Goal: Obtain resource: Download file/media

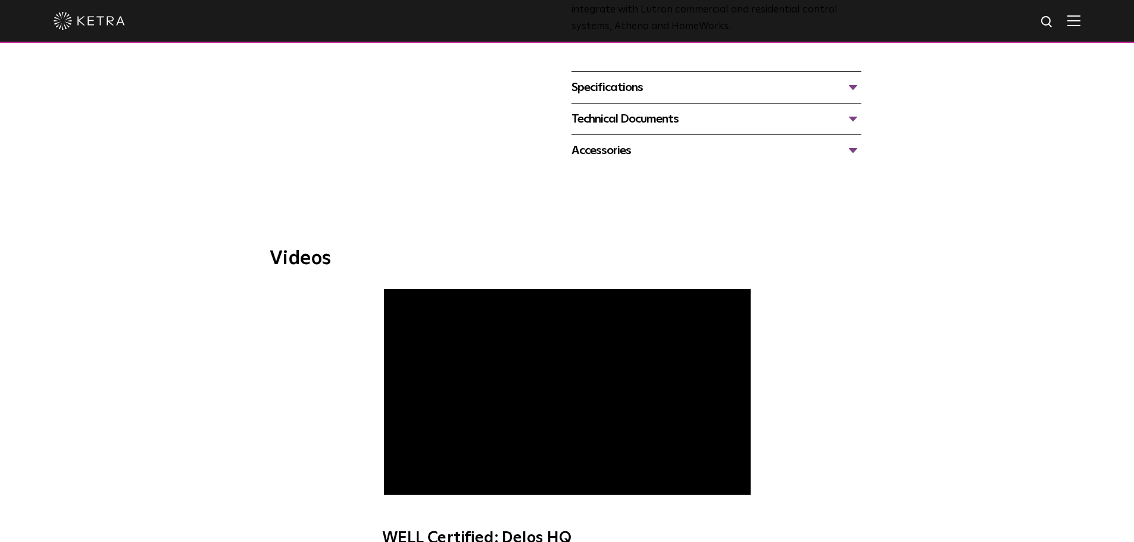
scroll to position [536, 0]
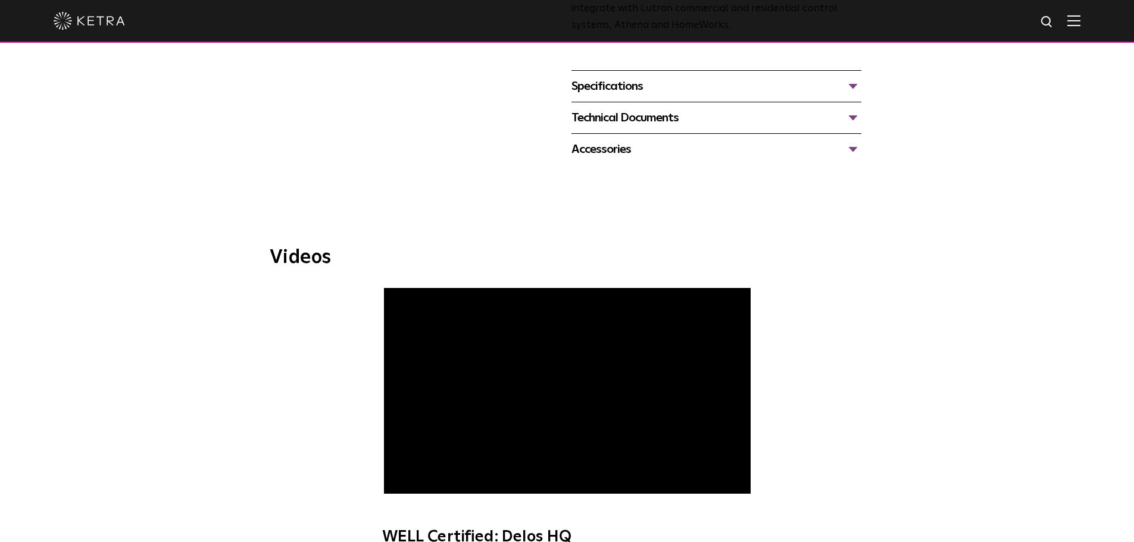
click at [617, 86] on div "Specifications" at bounding box center [716, 86] width 290 height 19
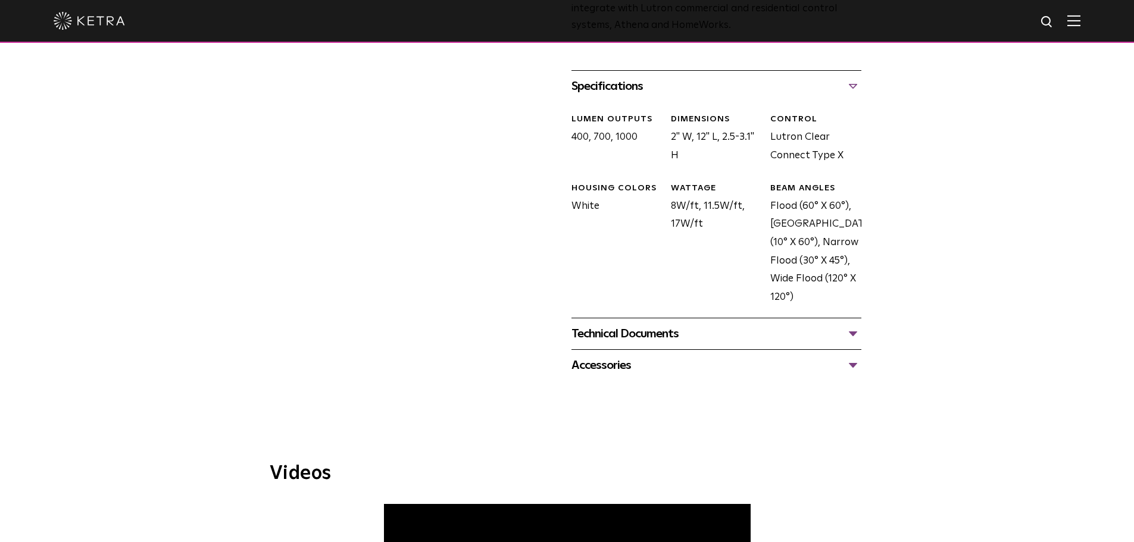
click at [640, 337] on div "Technical Documents" at bounding box center [716, 333] width 290 height 19
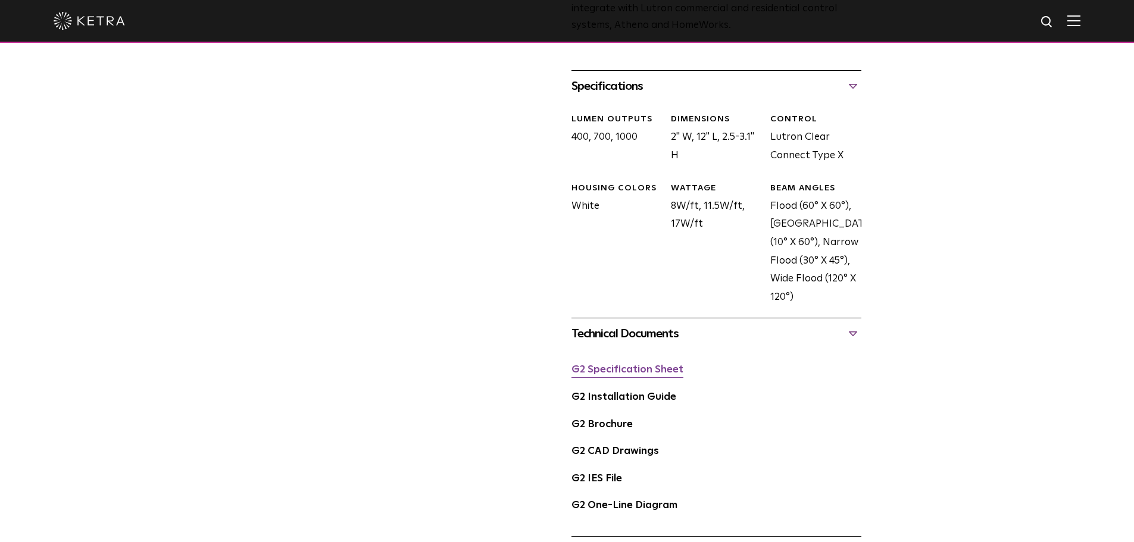
click at [623, 365] on link "G2 Specification Sheet" at bounding box center [627, 370] width 112 height 10
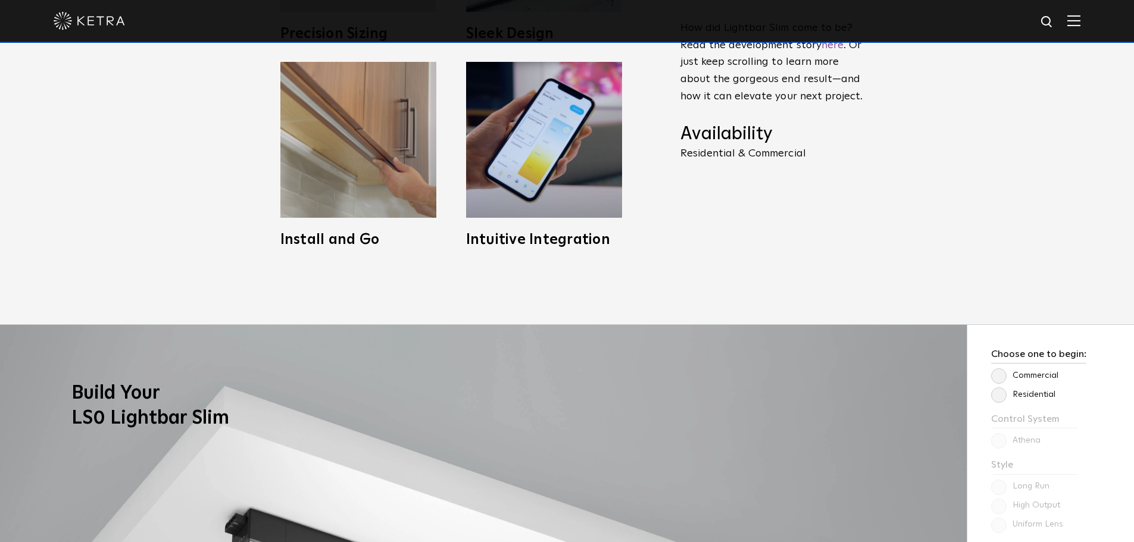
scroll to position [774, 0]
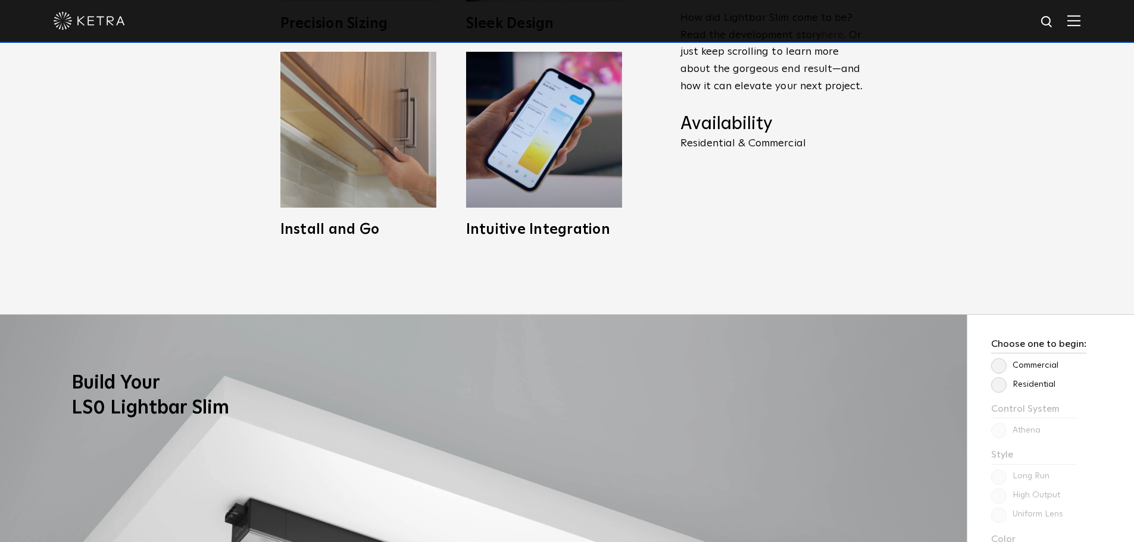
click at [1000, 367] on label "Commercial" at bounding box center [1024, 366] width 67 height 10
click at [0, 0] on input "Commercial" at bounding box center [0, 0] width 0 height 0
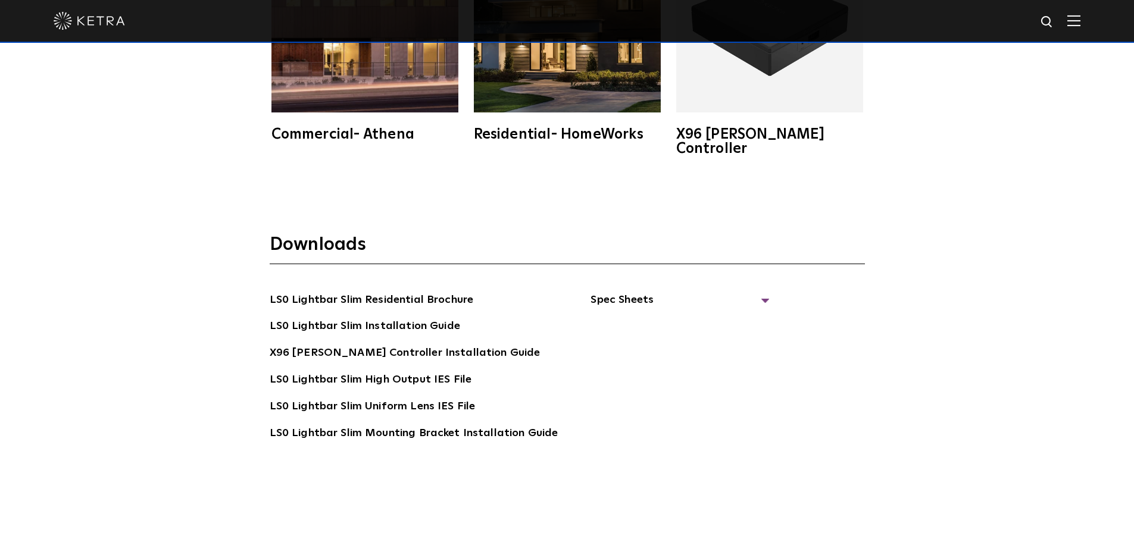
scroll to position [2321, 0]
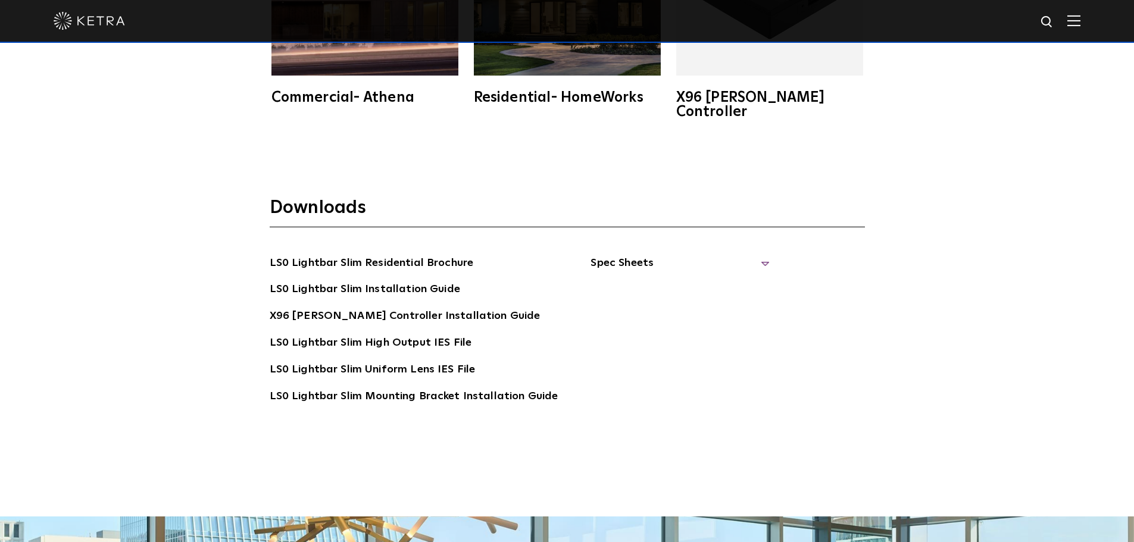
click at [617, 255] on span "Spec Sheets" at bounding box center [679, 268] width 179 height 26
click at [638, 280] on link "LS0 Lightbar Slim Spec Sheet" at bounding box center [681, 289] width 153 height 19
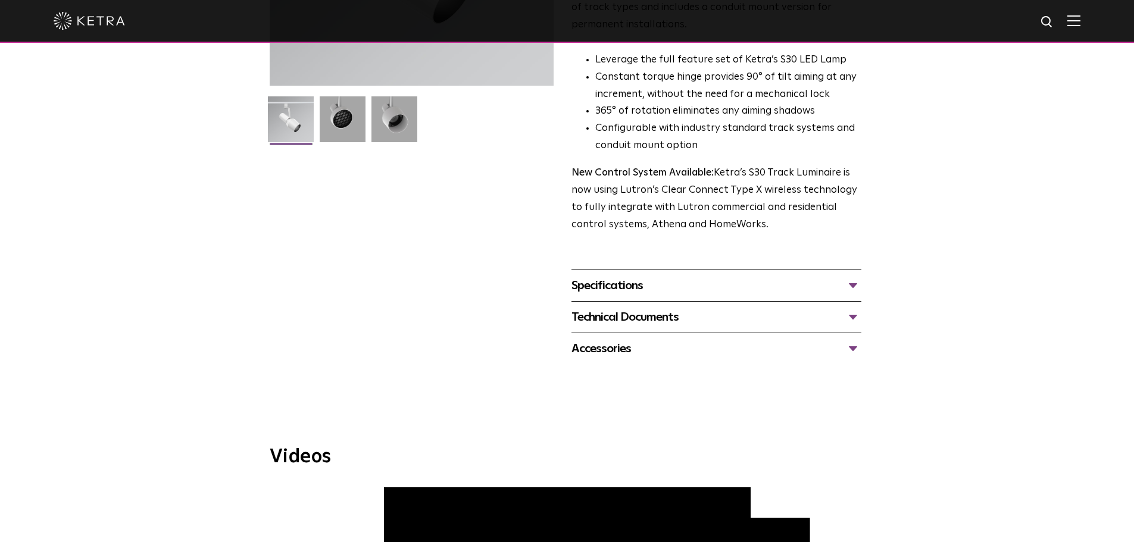
scroll to position [298, 0]
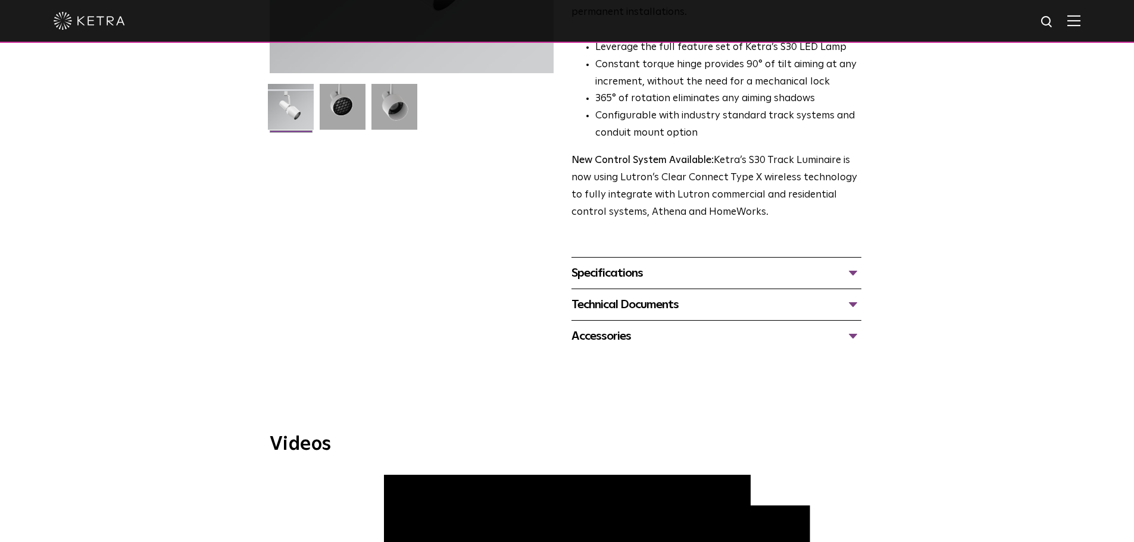
click at [615, 264] on div "Specifications" at bounding box center [716, 273] width 290 height 19
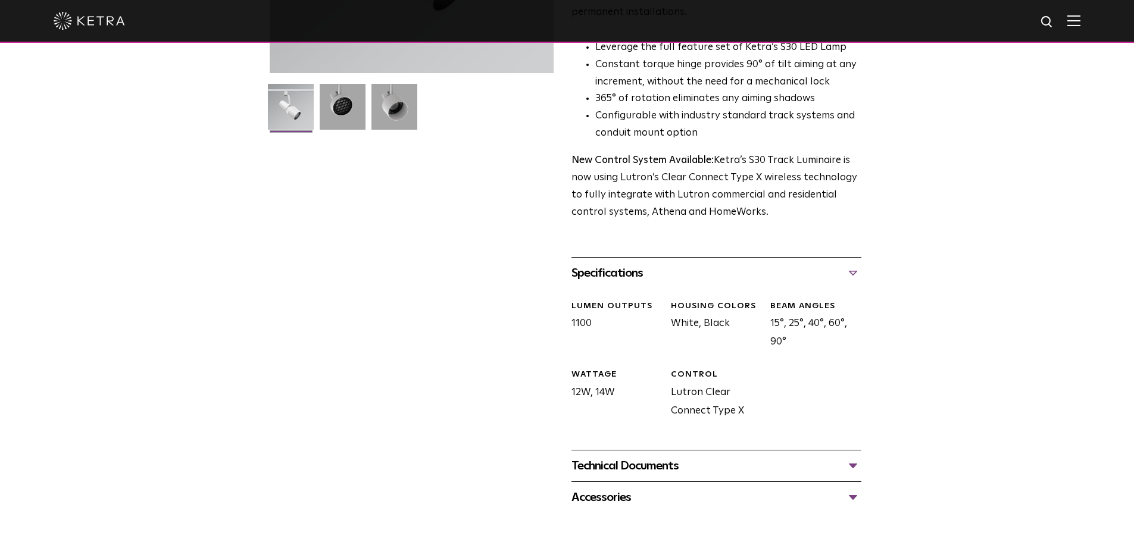
click at [625, 456] on div "Technical Documents" at bounding box center [716, 465] width 290 height 19
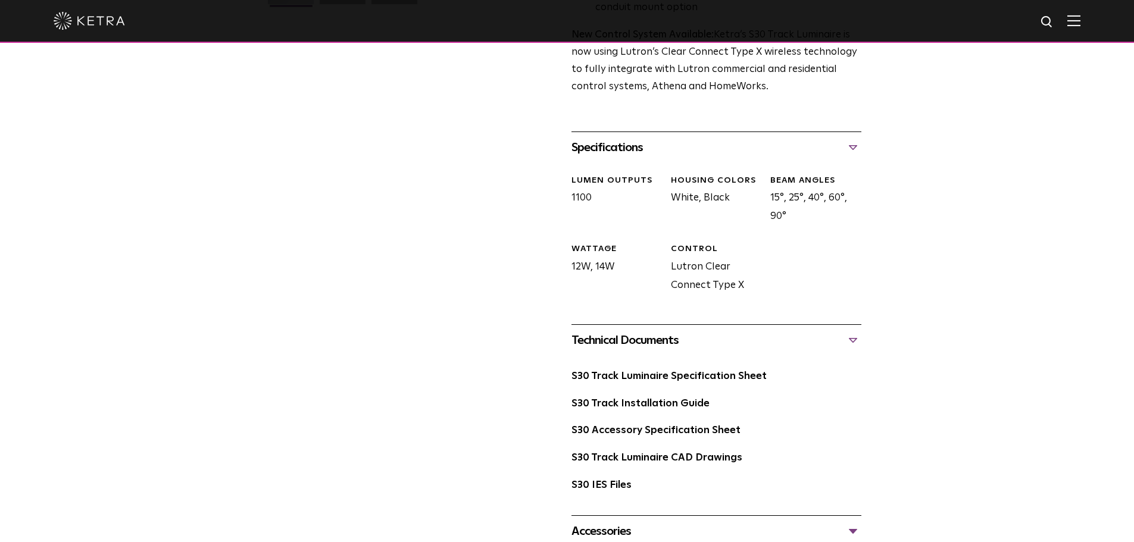
scroll to position [476, 0]
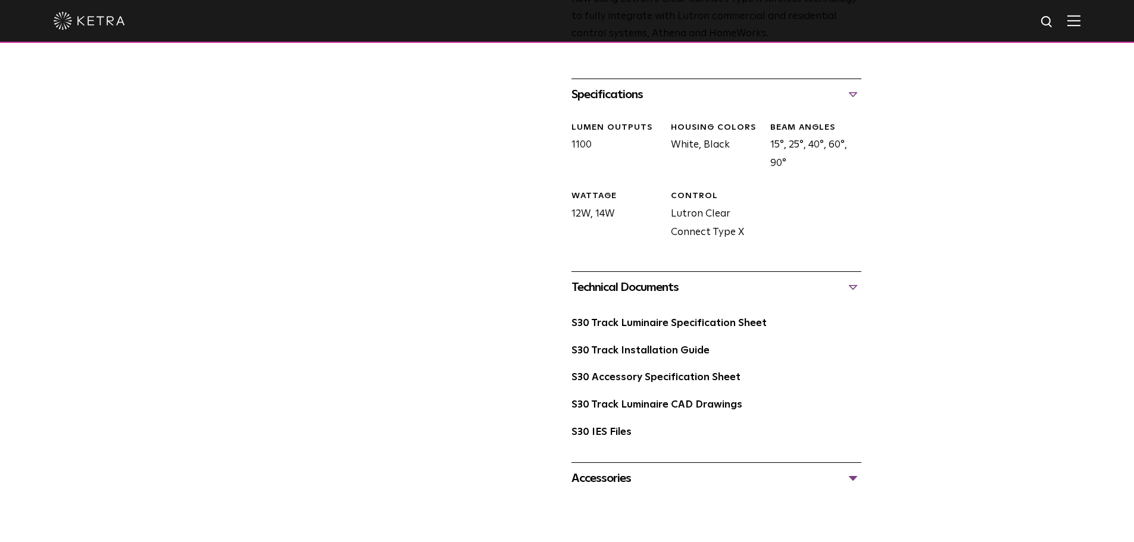
click at [605, 469] on div "Accessories" at bounding box center [716, 478] width 290 height 19
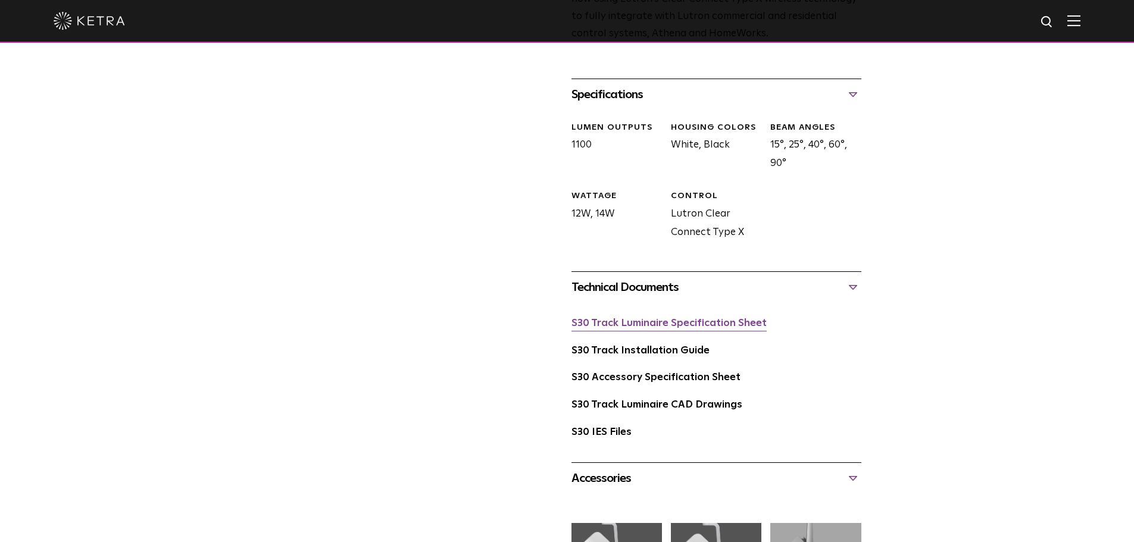
click at [625, 318] on link "S30 Track Luminaire Specification Sheet" at bounding box center [668, 323] width 195 height 10
